Goal: Check status: Check status

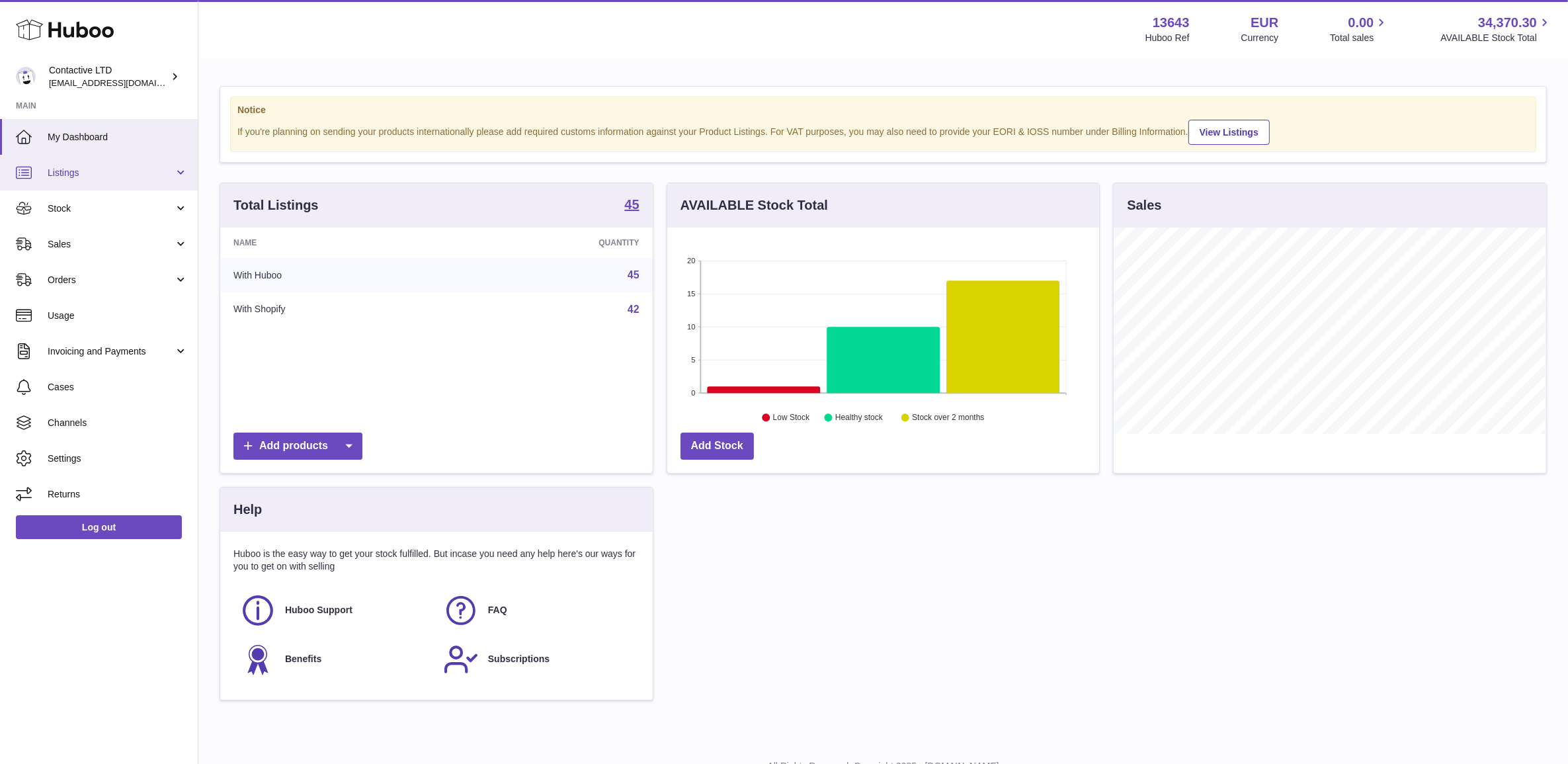
scroll to position [206, 431]
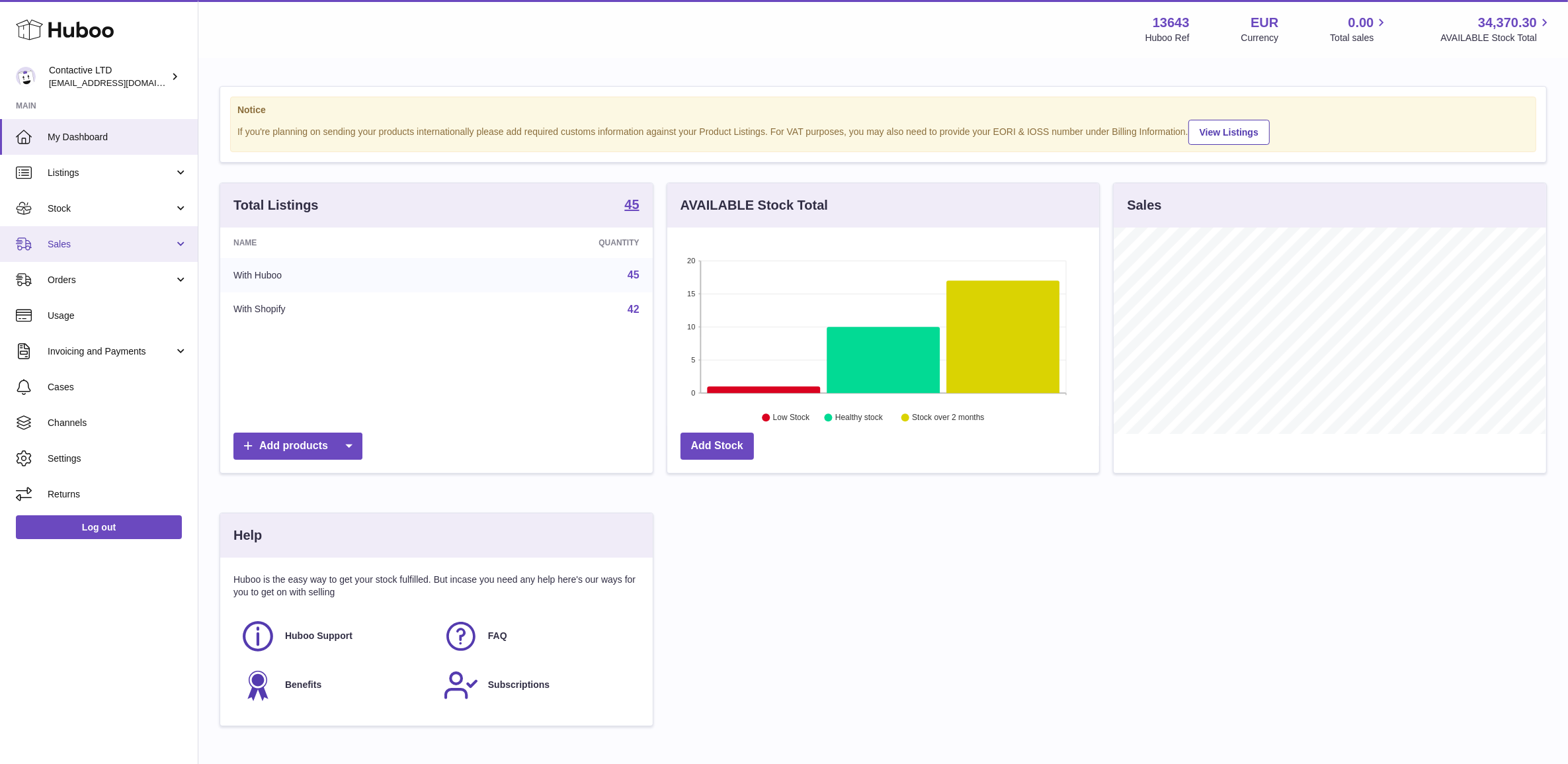
click at [81, 249] on span "Sales" at bounding box center [111, 244] width 126 height 13
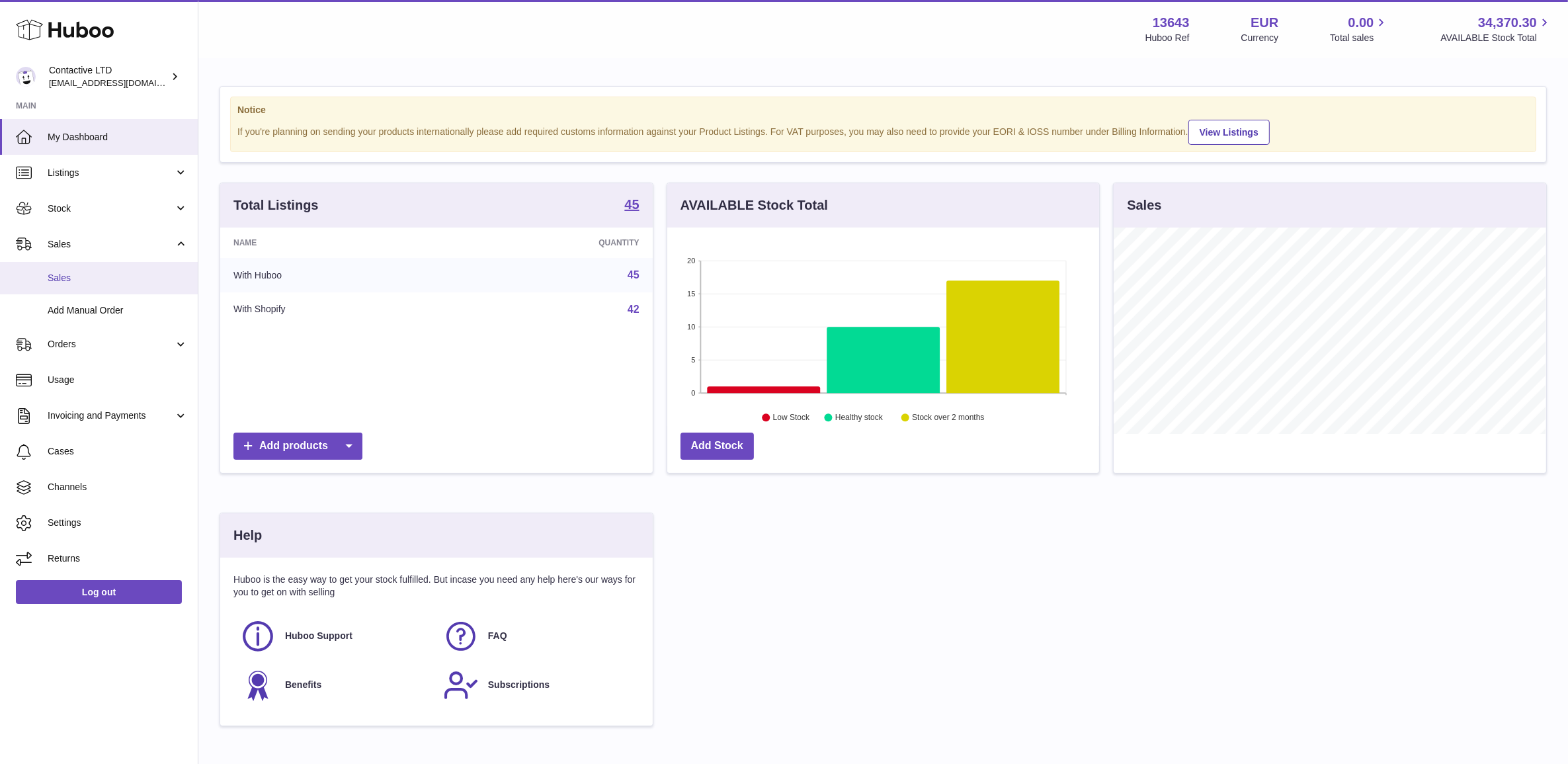
click at [96, 288] on link "Sales" at bounding box center [99, 278] width 198 height 33
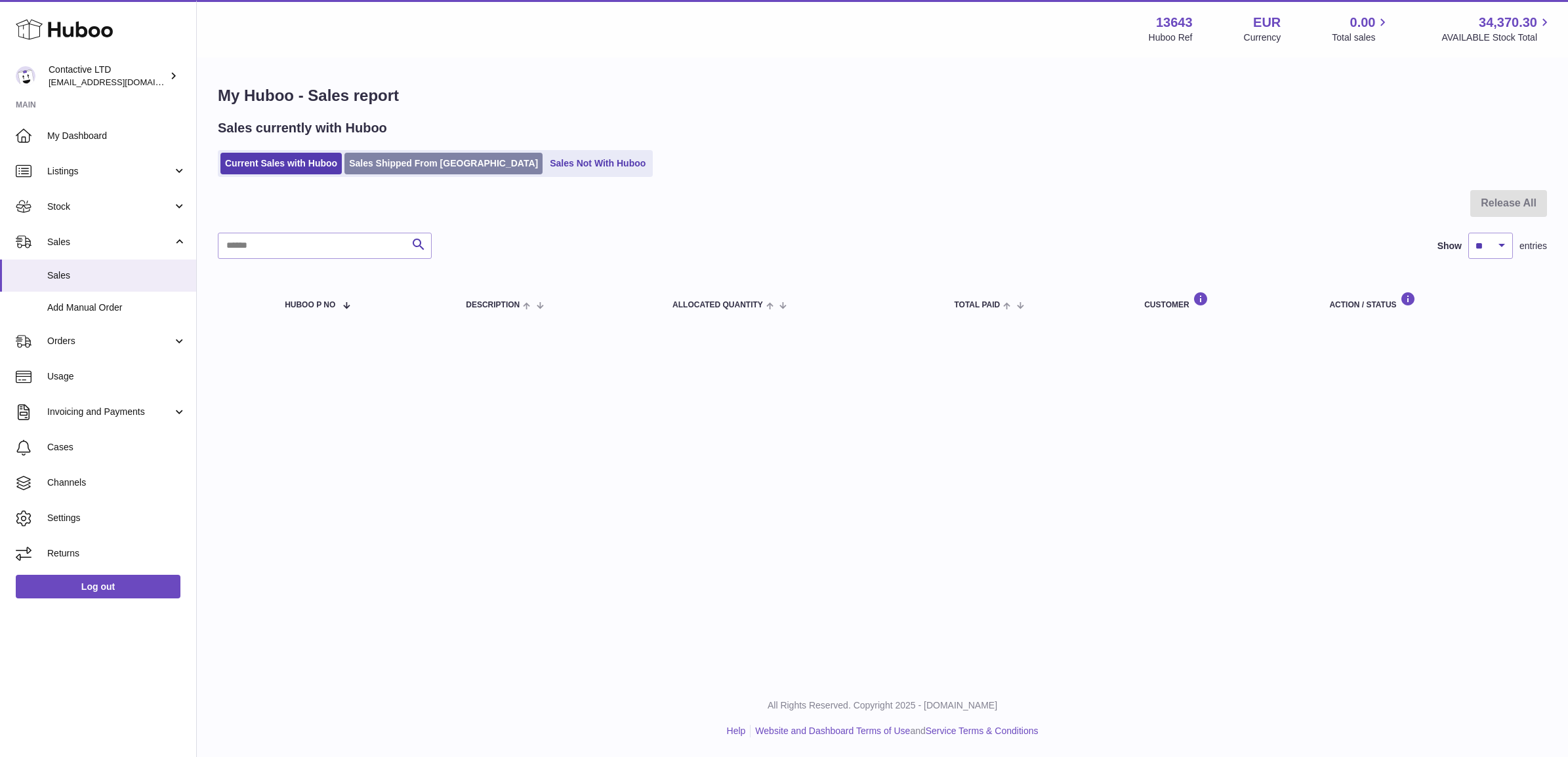
click at [402, 163] on link "Sales Shipped From [GEOGRAPHIC_DATA]" at bounding box center [443, 163] width 198 height 21
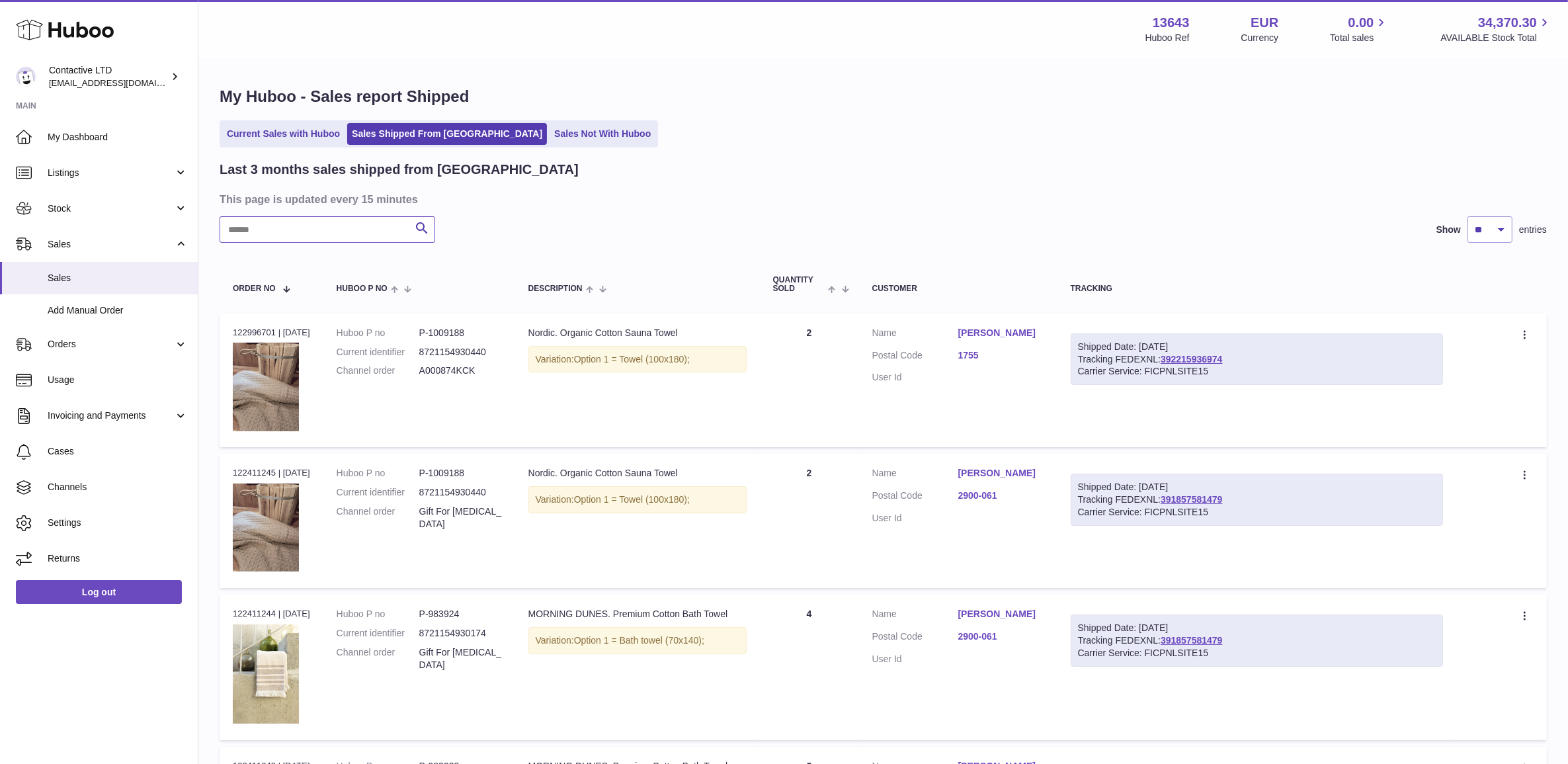
click at [318, 234] on input "text" at bounding box center [327, 229] width 215 height 26
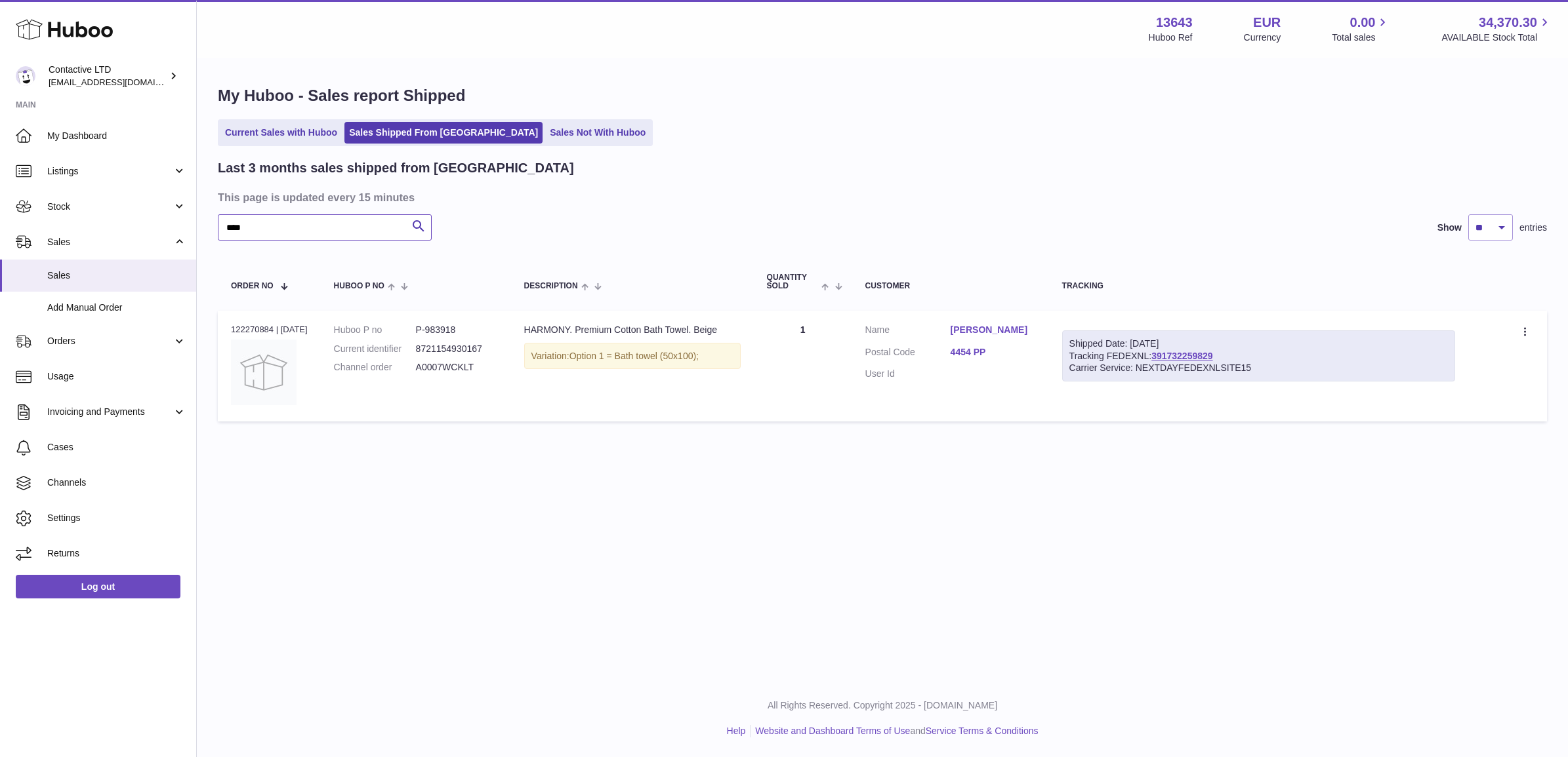
type input "****"
click at [446, 371] on dd "A0007WCKLT" at bounding box center [457, 368] width 82 height 13
copy dd "A0007WCKLT"
click at [248, 327] on div "Order no 122270884 | 4th Aug" at bounding box center [269, 329] width 77 height 12
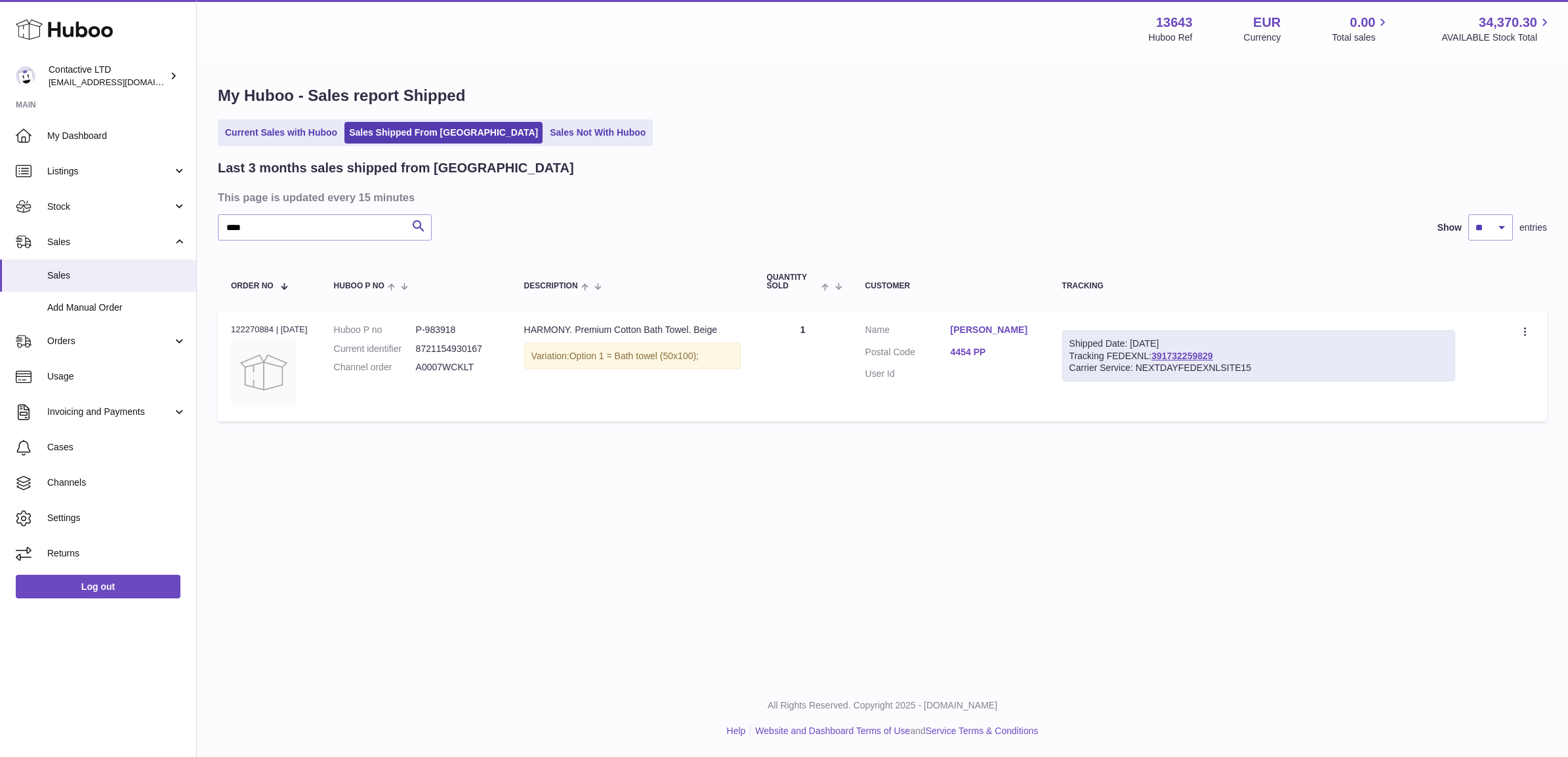
click at [248, 327] on div "Order no 122270884 | 4th Aug" at bounding box center [269, 329] width 77 height 12
click at [938, 322] on td "Customer Name Marjolein Boone Postal Code 4454 PP User Id" at bounding box center [951, 366] width 197 height 111
click at [260, 328] on div "Order no 122270884 | 4th Aug" at bounding box center [269, 329] width 77 height 12
copy div "122270884"
